Goal: Information Seeking & Learning: Learn about a topic

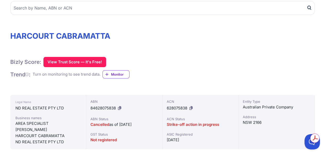
scroll to position [77, 0]
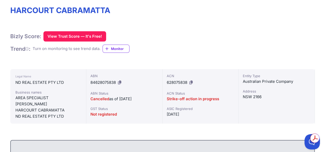
click at [121, 82] on icon at bounding box center [119, 83] width 3 height 4
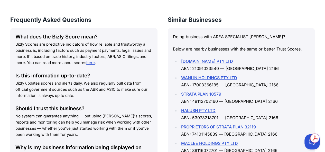
scroll to position [729, 0]
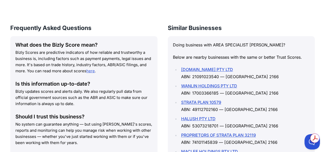
click at [198, 67] on link "[DOMAIN_NAME] PTY LTD" at bounding box center [207, 69] width 52 height 5
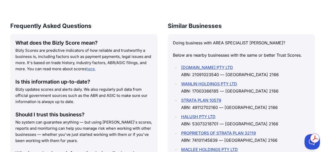
scroll to position [0, 0]
click at [203, 81] on link "WANLIN HOLDINGS PTY LTD" at bounding box center [209, 83] width 56 height 5
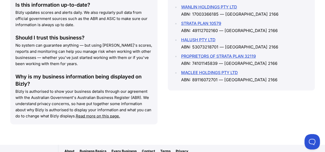
scroll to position [810, 0]
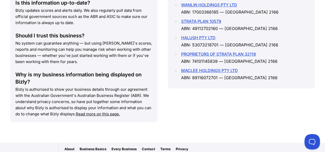
click at [209, 52] on link "PROPRIETORS OF STRATA PLAN 32119" at bounding box center [218, 54] width 75 height 5
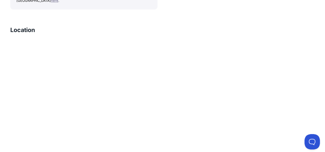
scroll to position [581, 0]
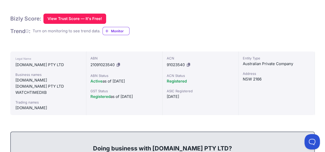
scroll to position [103, 0]
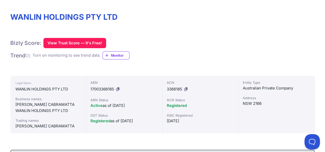
scroll to position [77, 0]
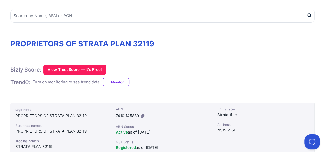
scroll to position [26, 0]
